Goal: Task Accomplishment & Management: Use online tool/utility

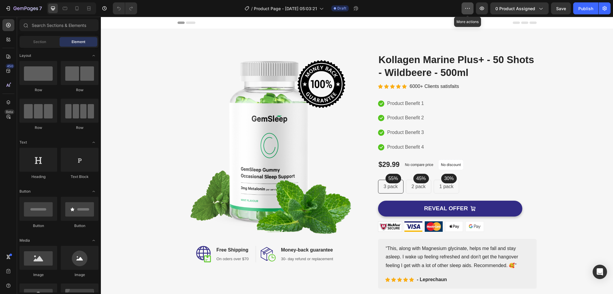
click at [471, 8] on button "button" at bounding box center [467, 8] width 12 height 12
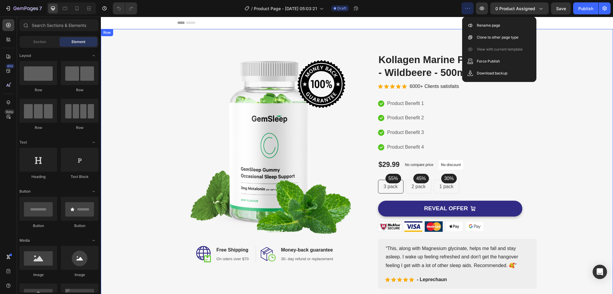
click at [563, 101] on div "Image Image Free Shipping Heading On oders over $70 Text block Row Image Money-…" at bounding box center [356, 171] width 503 height 236
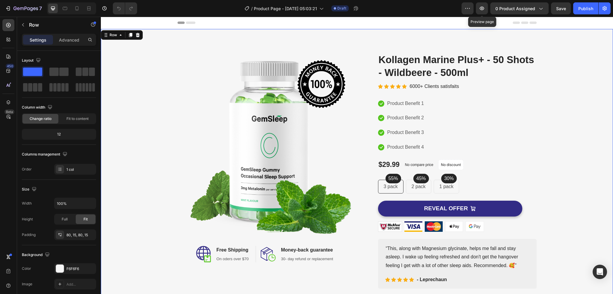
drag, startPoint x: 583, startPoint y: 26, endPoint x: 467, endPoint y: 18, distance: 116.9
click at [459, 23] on div "Header" at bounding box center [356, 23] width 359 height 12
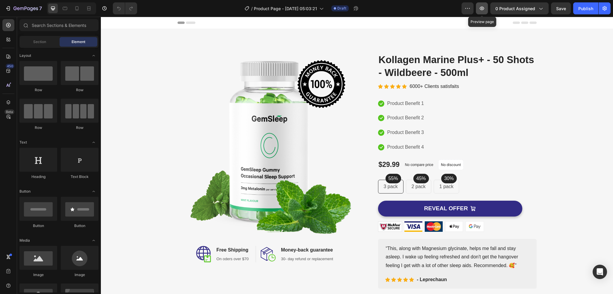
click at [481, 10] on icon "button" at bounding box center [482, 9] width 4 height 4
click at [582, 6] on div "Publish" at bounding box center [585, 8] width 15 height 6
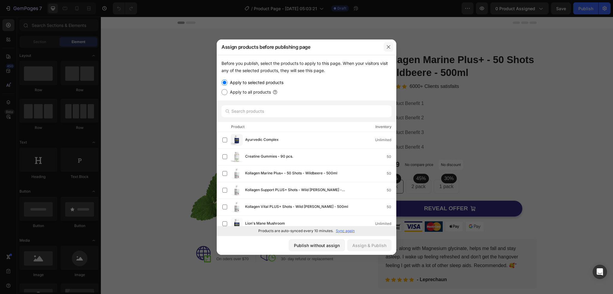
click at [388, 47] on icon "button" at bounding box center [388, 47] width 5 height 5
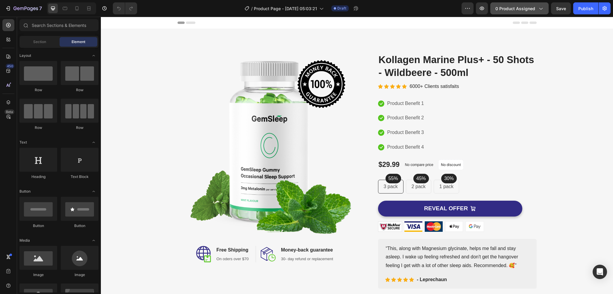
click at [535, 7] on div "0 product assigned" at bounding box center [519, 8] width 48 height 6
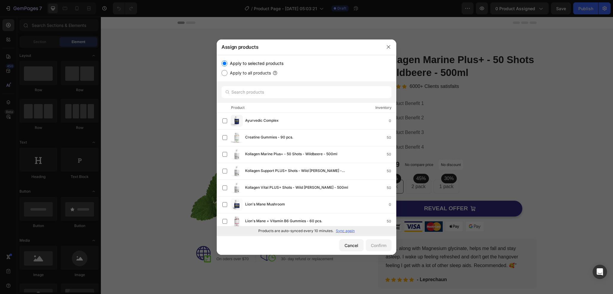
click at [534, 30] on div at bounding box center [306, 147] width 613 height 294
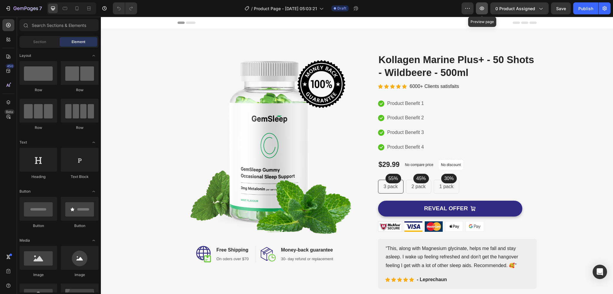
click at [481, 10] on icon "button" at bounding box center [482, 9] width 4 height 4
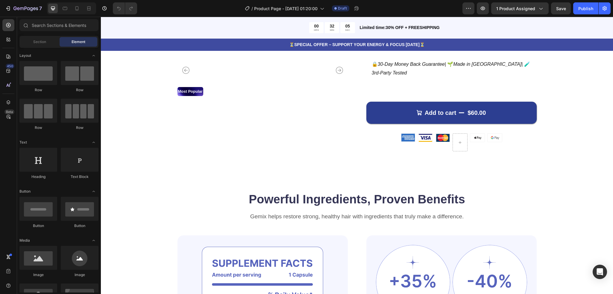
scroll to position [239, 0]
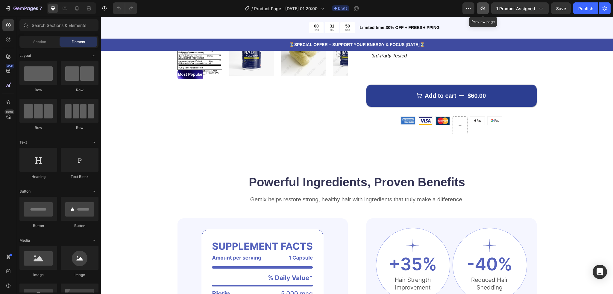
click at [483, 8] on icon "button" at bounding box center [483, 8] width 6 height 6
